Goal: Navigation & Orientation: Understand site structure

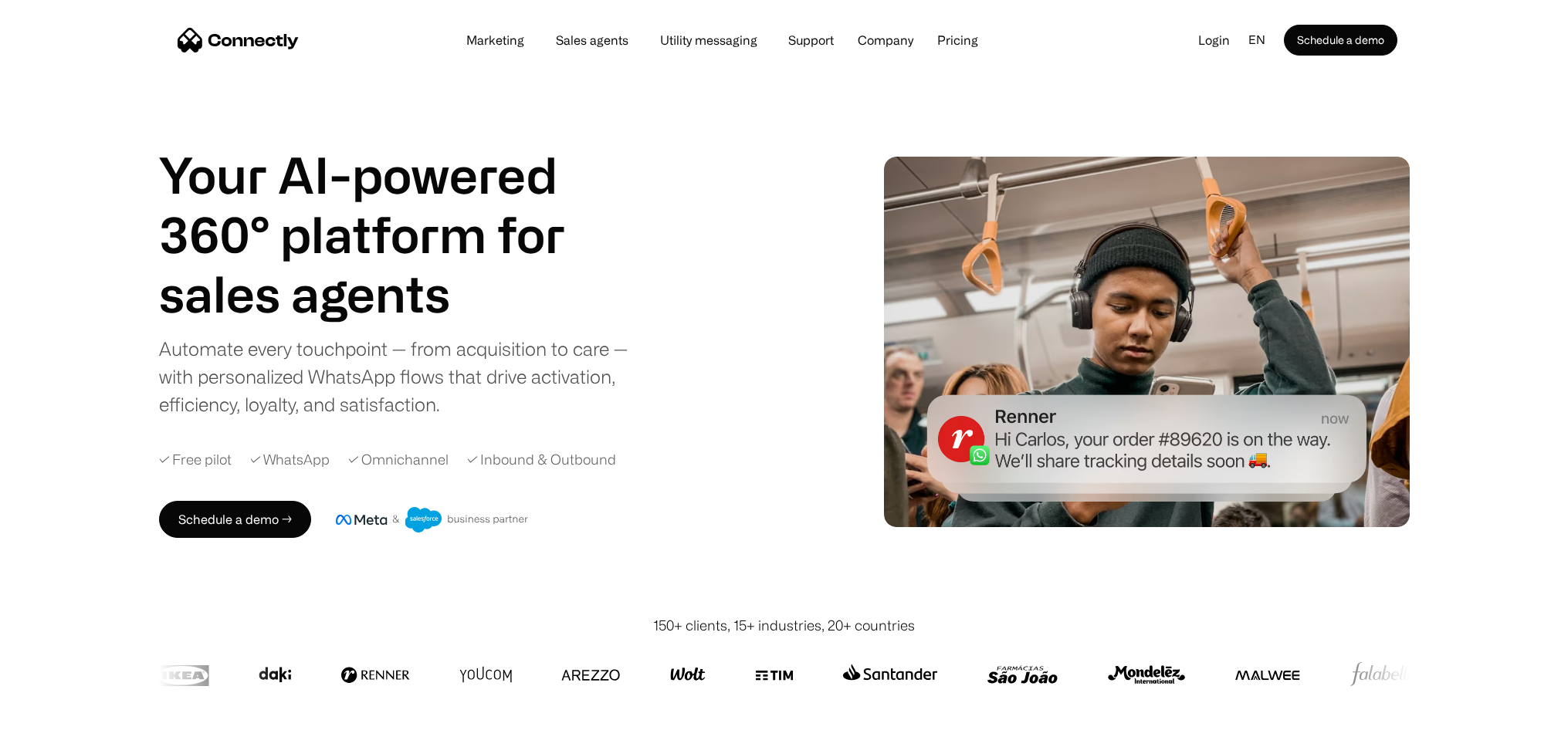
drag, startPoint x: 0, startPoint y: 0, endPoint x: 639, endPoint y: 281, distance: 698.1
click at [639, 281] on div "Your AI-powered 360° platform for sales agents support utility sales agents Aut…" at bounding box center [402, 281] width 487 height 273
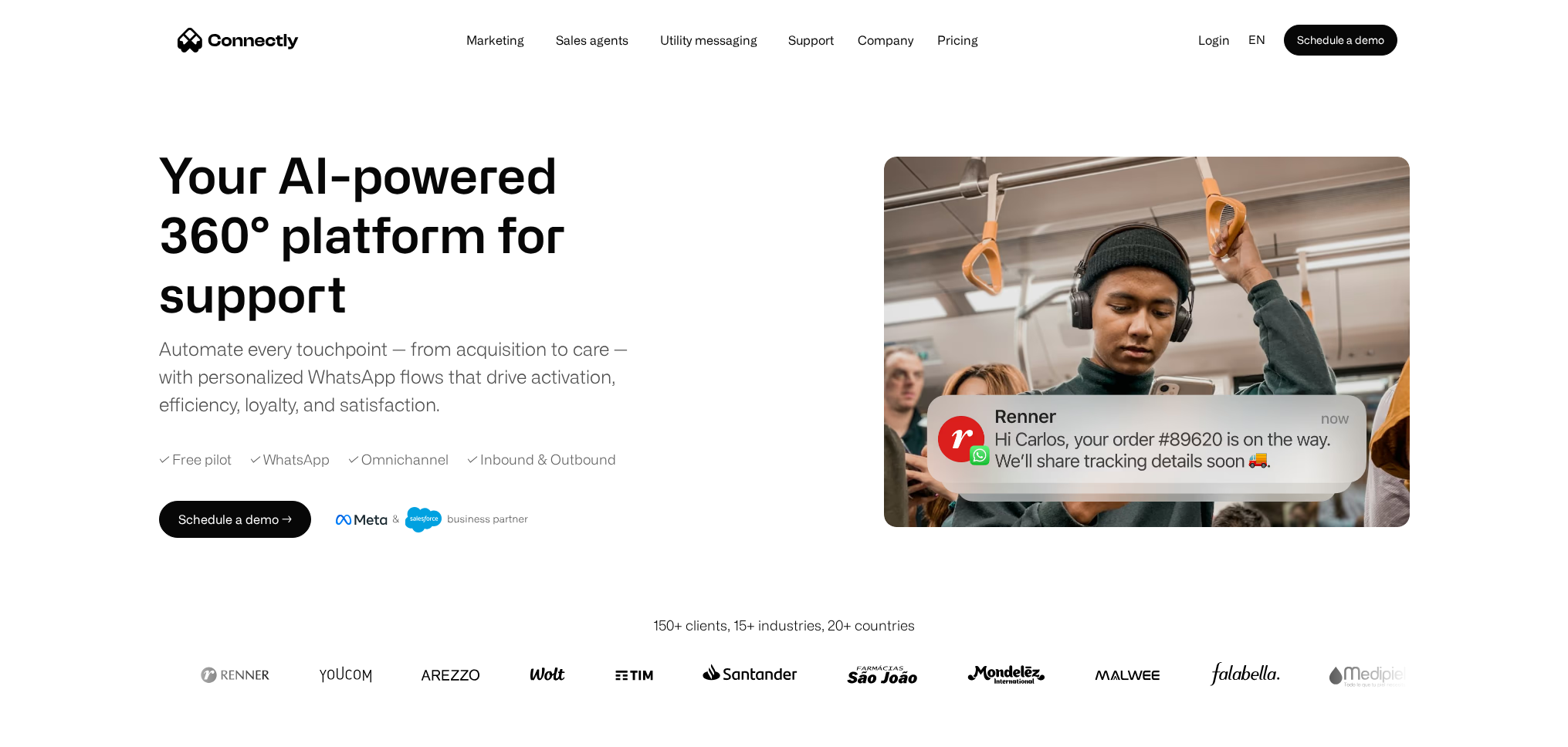
click at [595, 49] on div "Marketing Sales agents Utility messaging Support Company About us Careers Conta…" at bounding box center [722, 41] width 540 height 22
click at [596, 42] on link "Sales agents" at bounding box center [592, 40] width 97 height 13
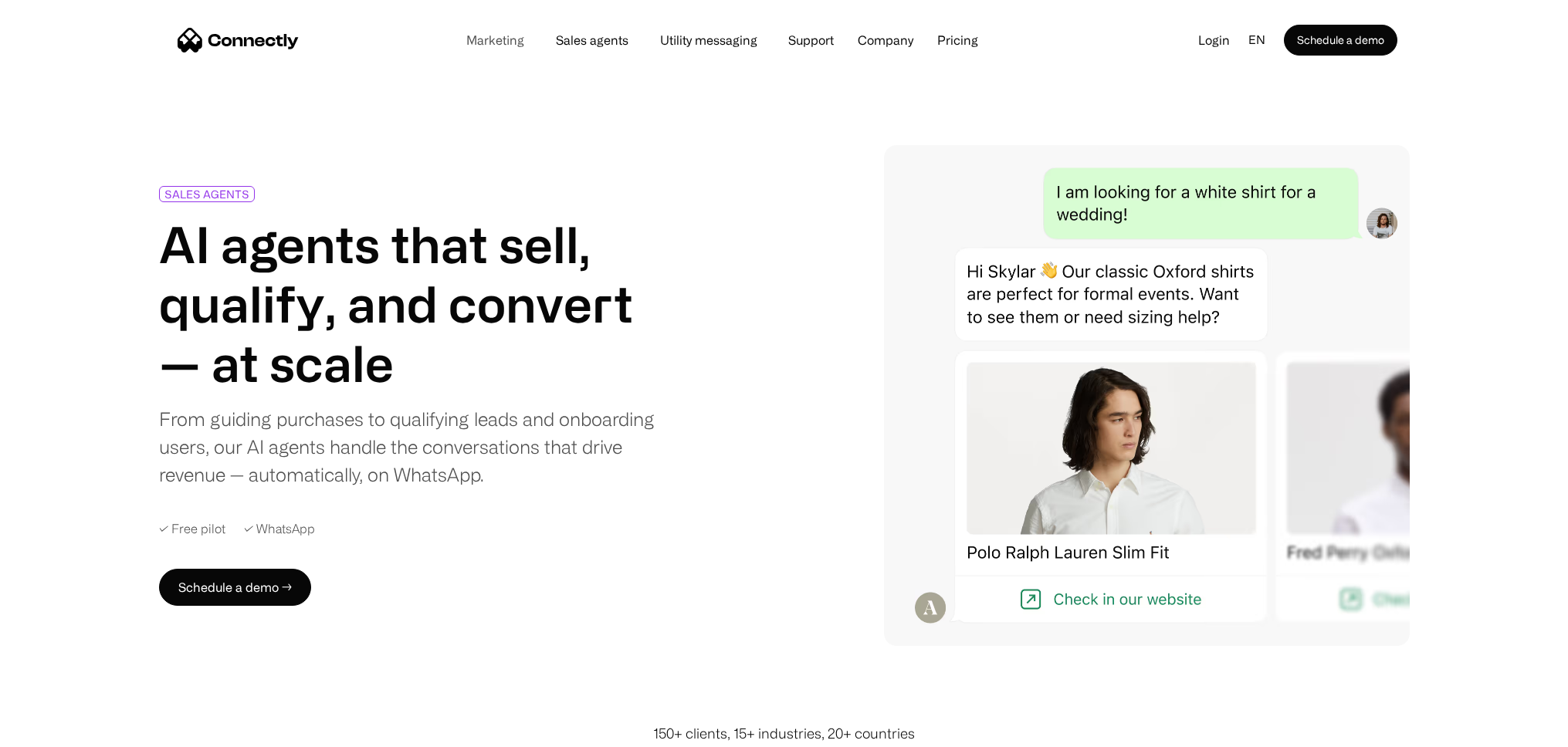
click at [500, 41] on link "Marketing" at bounding box center [495, 40] width 83 height 13
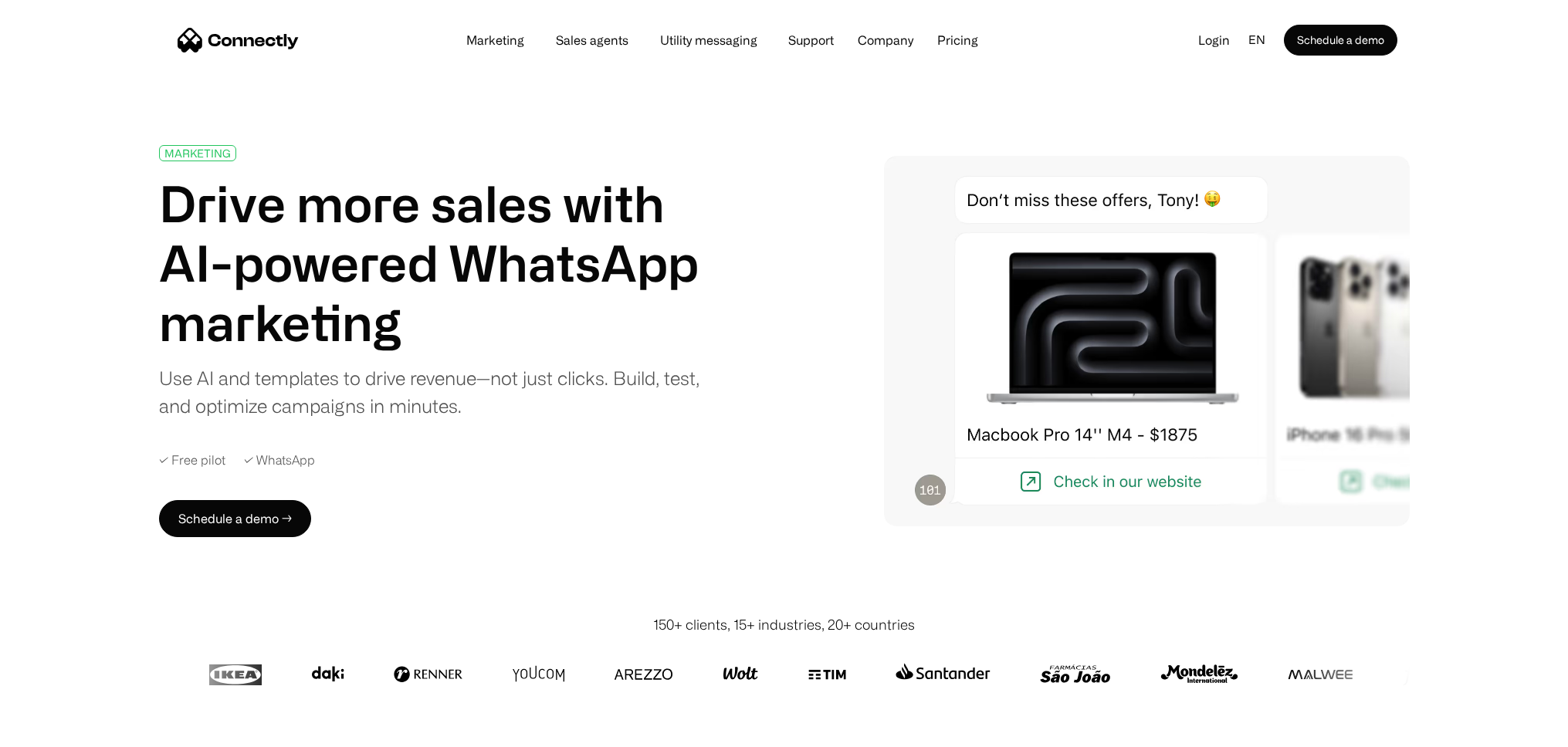
click at [554, 355] on div "MARKETING Drive more sales with AI-powered WhatsApp marketing Use AI and templa…" at bounding box center [429, 282] width 540 height 275
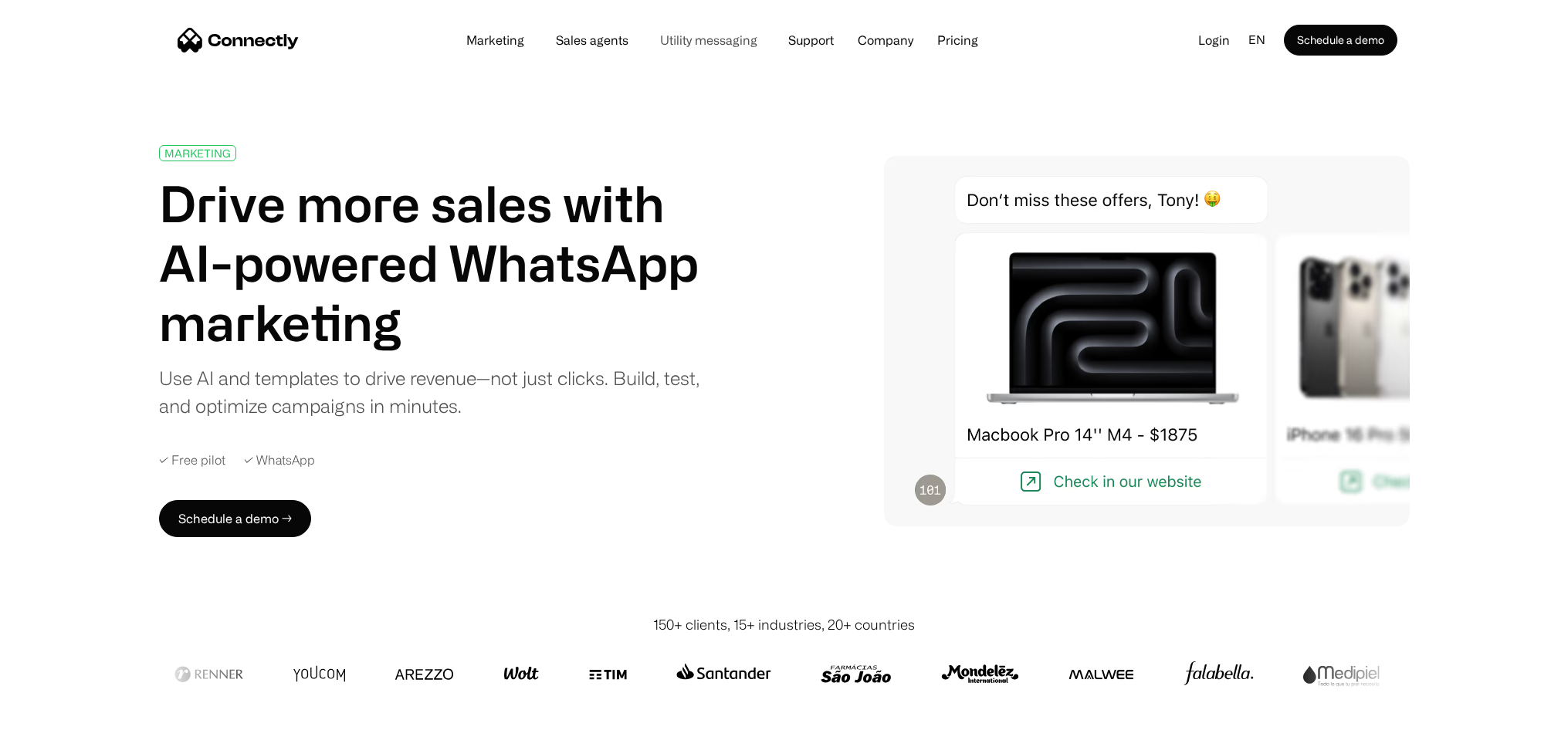
click at [701, 42] on link "Utility messaging" at bounding box center [708, 40] width 122 height 13
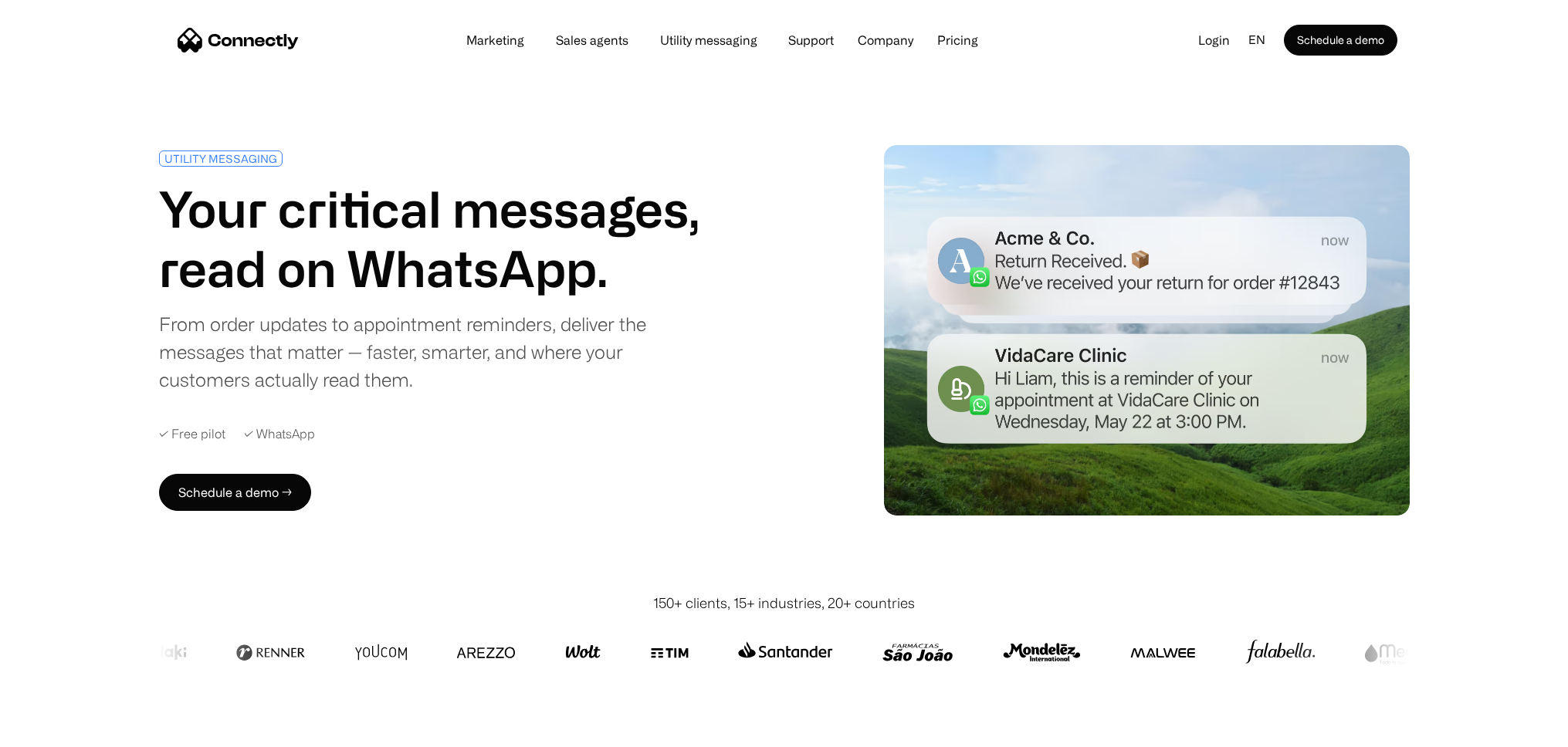
click at [506, 49] on div "Marketing Sales agents Utility messaging Support Company About us Careers Conta…" at bounding box center [722, 41] width 540 height 22
click at [506, 43] on link "Marketing" at bounding box center [495, 40] width 83 height 13
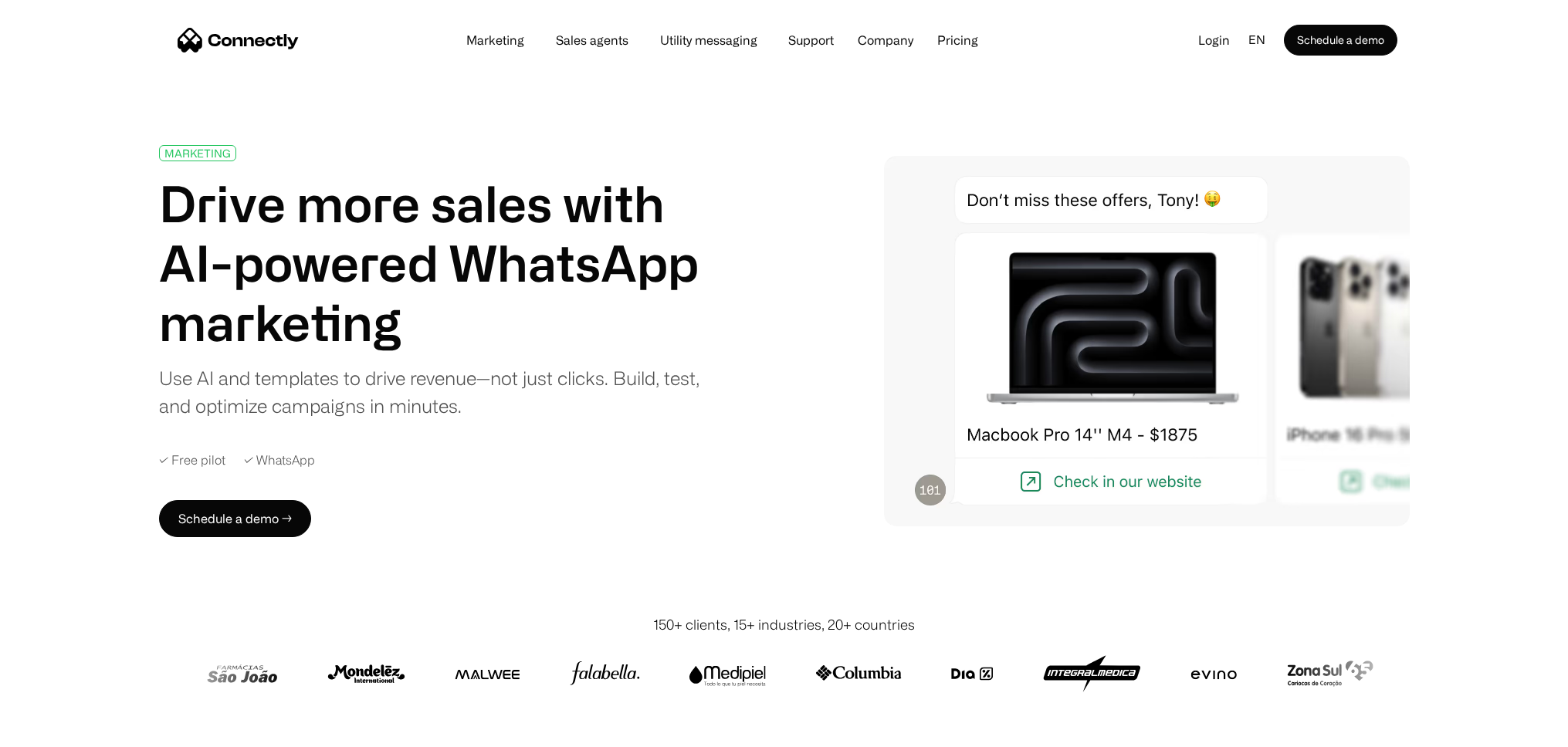
click at [500, 41] on link "Marketing" at bounding box center [495, 40] width 83 height 13
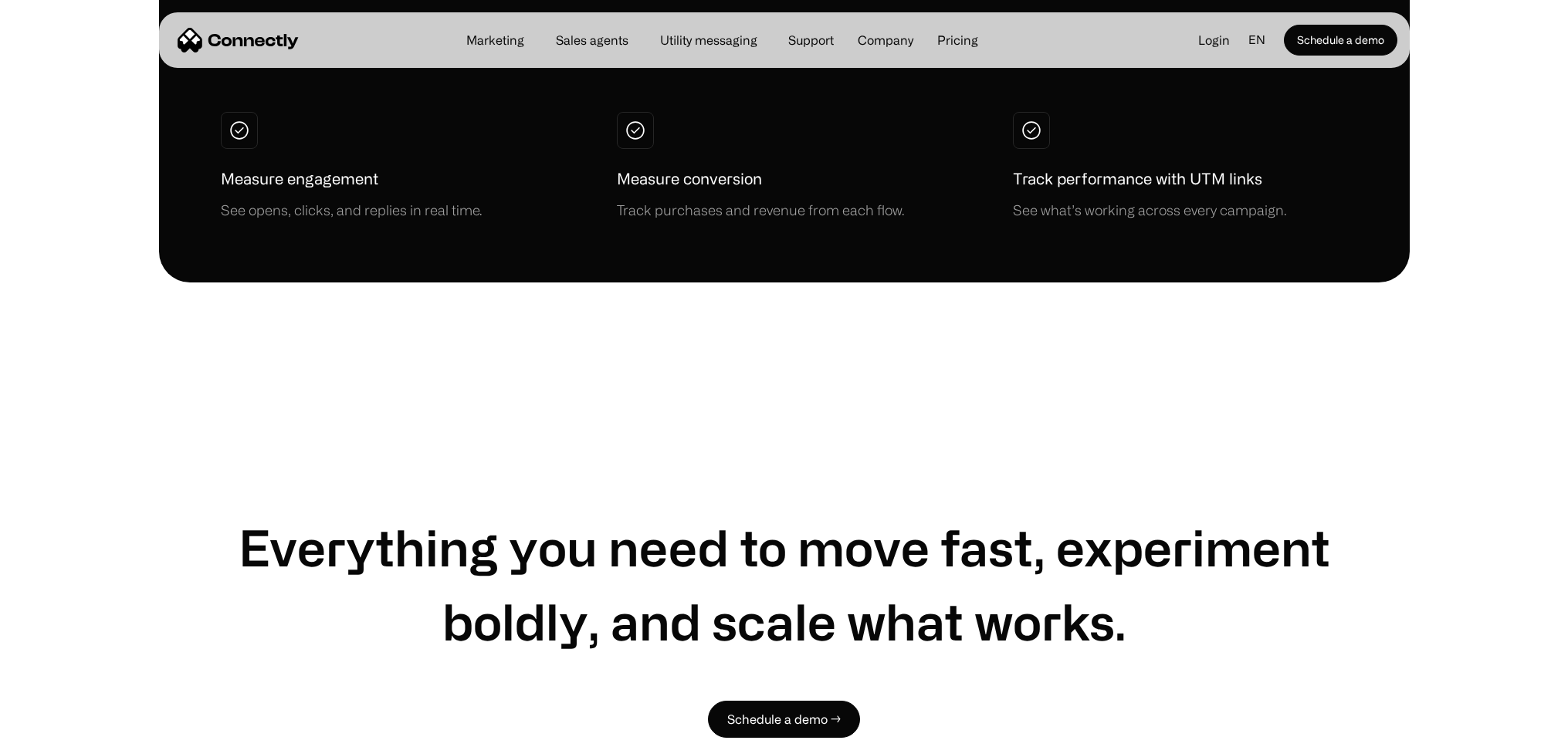
scroll to position [4477, 0]
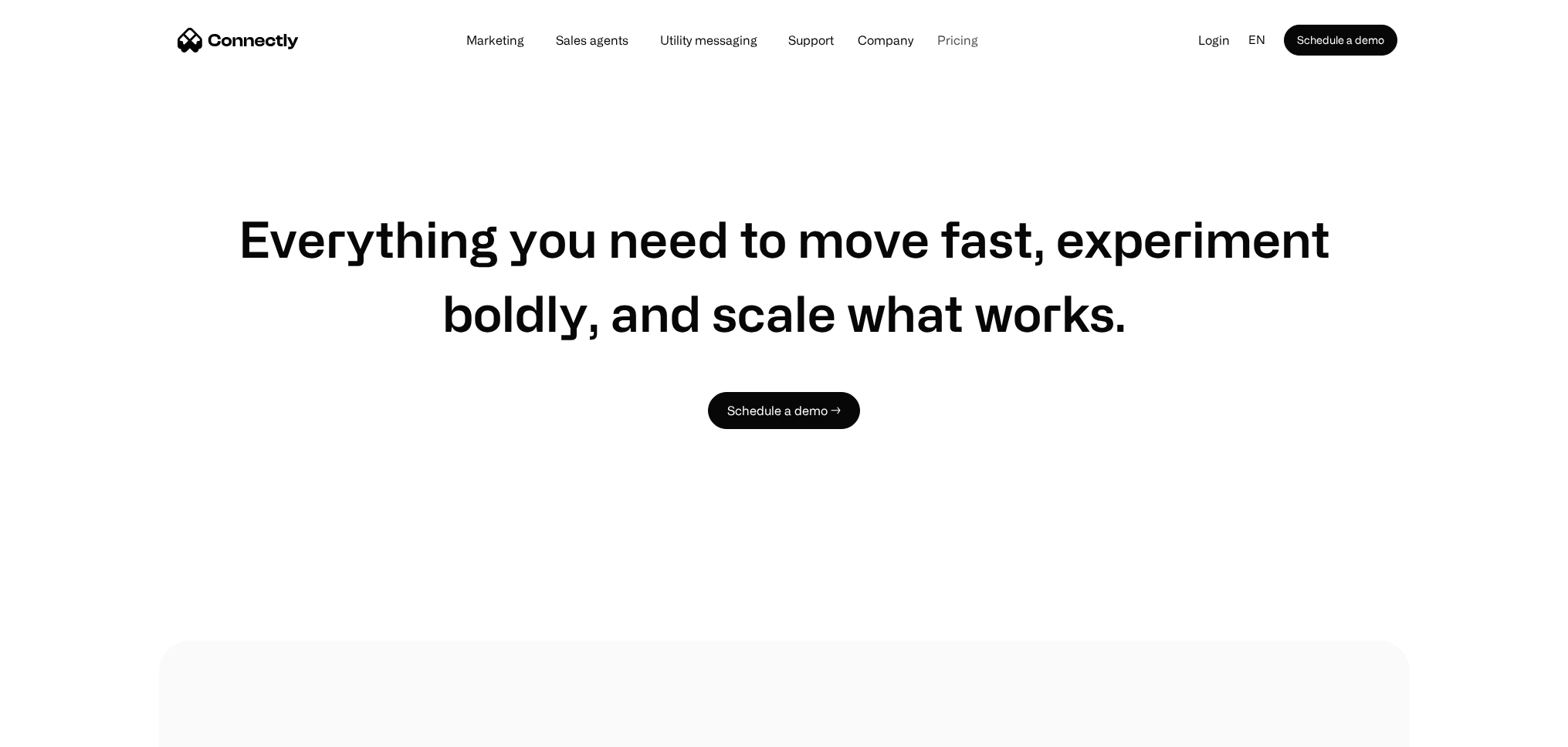
click at [981, 38] on link "Pricing" at bounding box center [958, 40] width 66 height 13
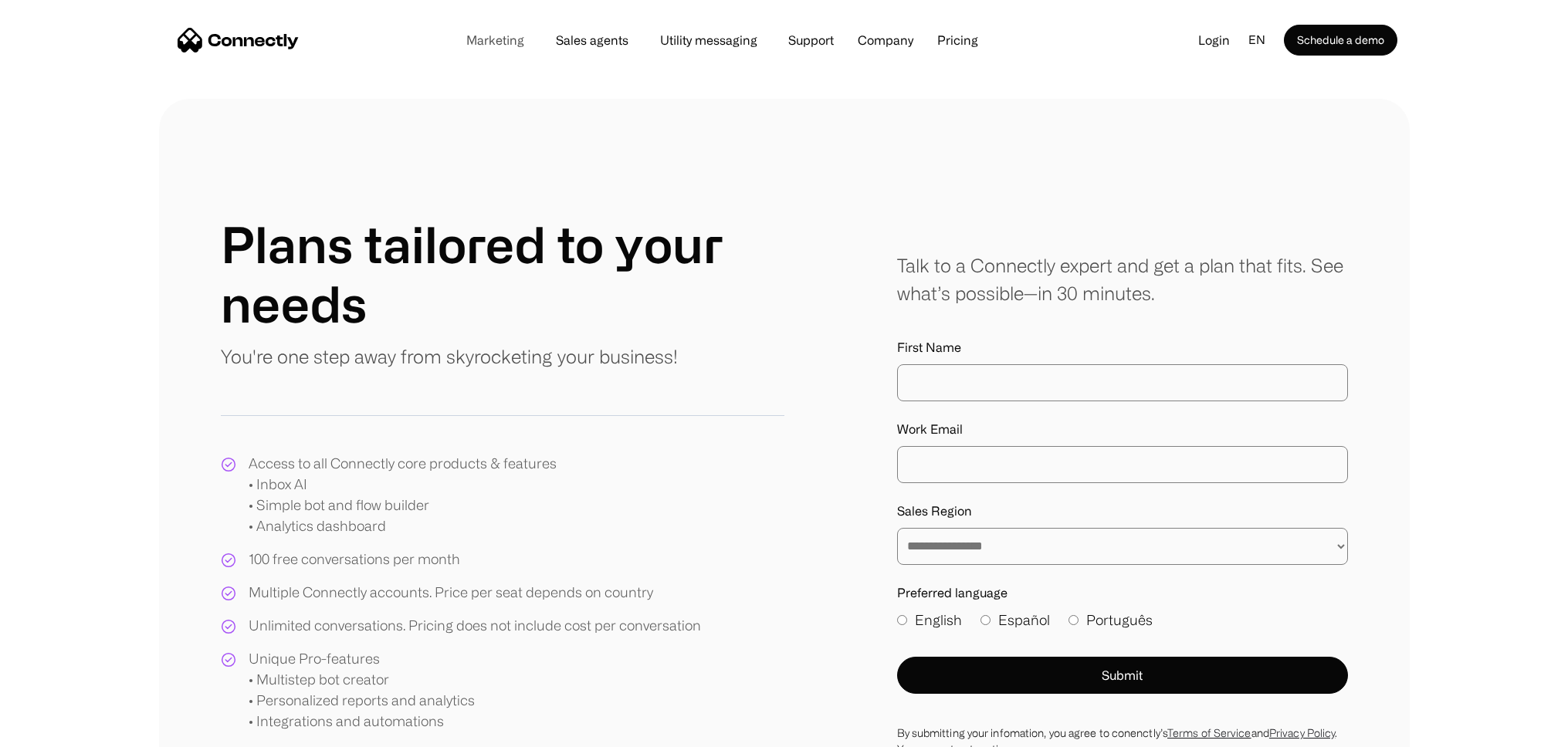
click at [516, 46] on link "Marketing" at bounding box center [495, 40] width 83 height 13
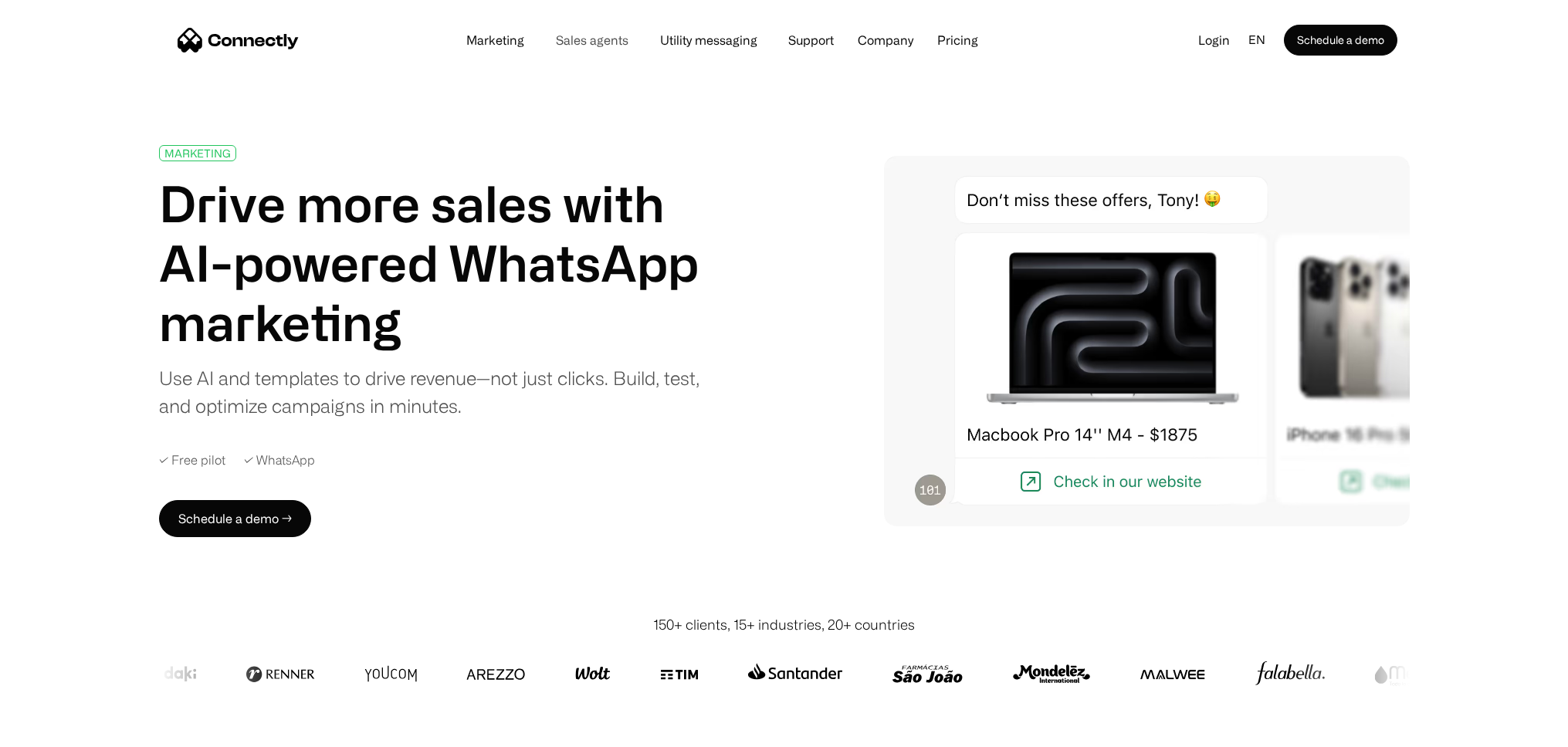
click at [590, 46] on link "Sales agents" at bounding box center [592, 40] width 97 height 13
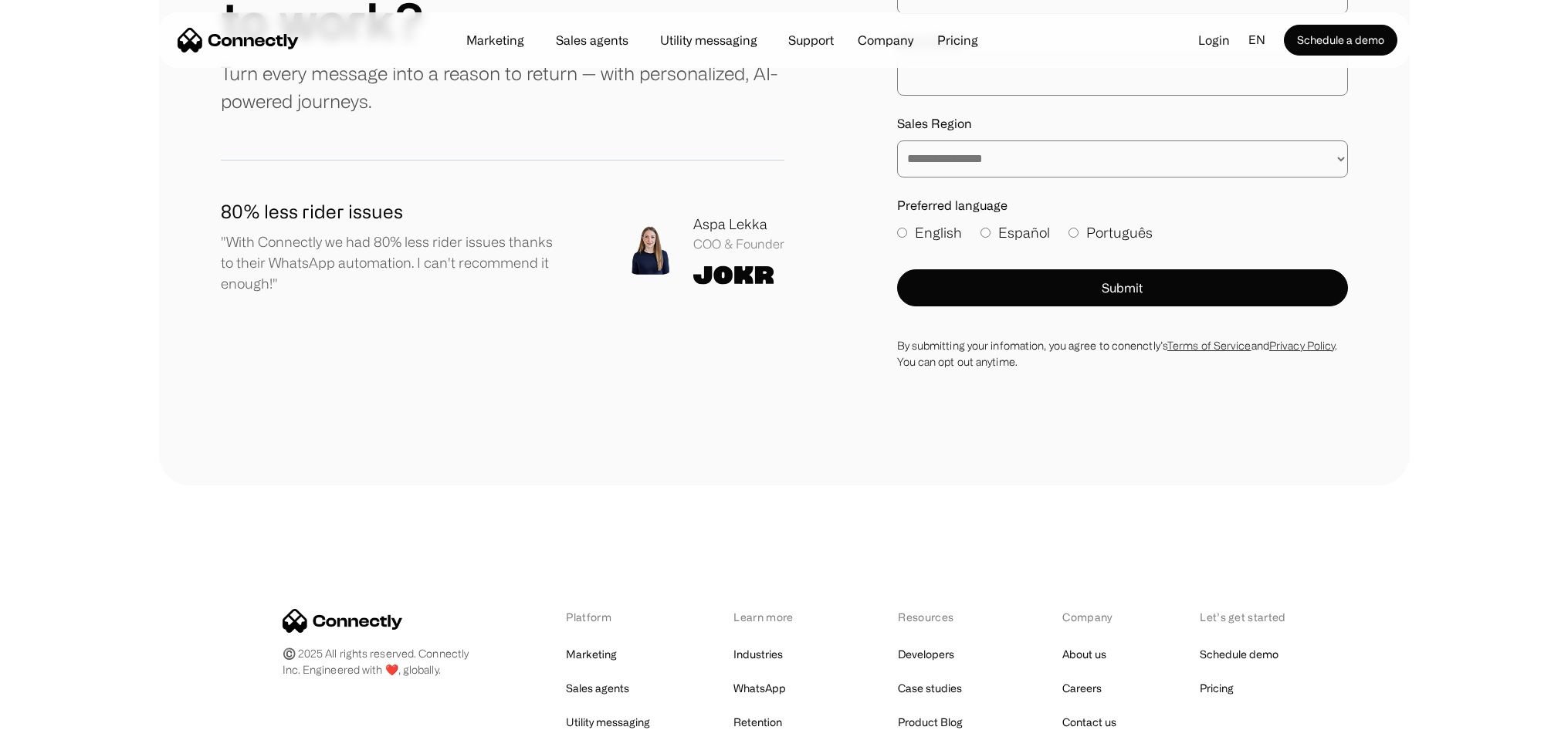
scroll to position [4646, 0]
